Goal: Use online tool/utility

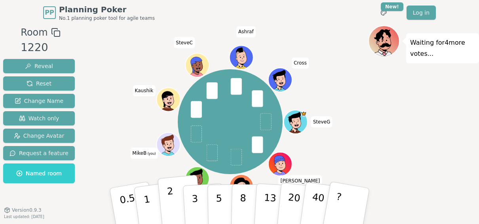
click at [178, 207] on button "2" at bounding box center [179, 206] width 45 height 63
click at [174, 193] on button "2" at bounding box center [179, 206] width 45 height 63
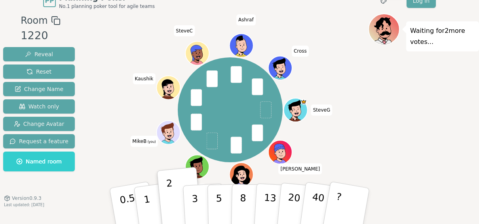
scroll to position [19, 0]
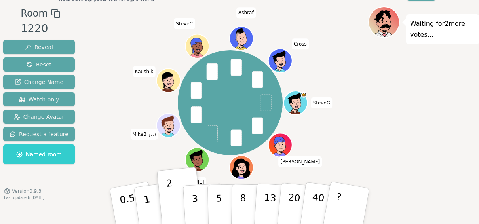
click at [415, 145] on div "Waiting for 2 more votes..." at bounding box center [423, 115] width 111 height 218
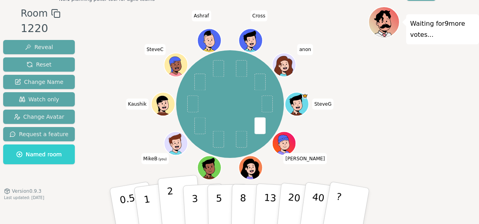
click at [165, 199] on button "2" at bounding box center [179, 206] width 45 height 63
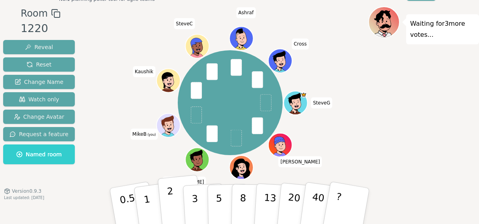
click at [177, 203] on button "2" at bounding box center [179, 206] width 45 height 63
